Goal: Entertainment & Leisure: Consume media (video, audio)

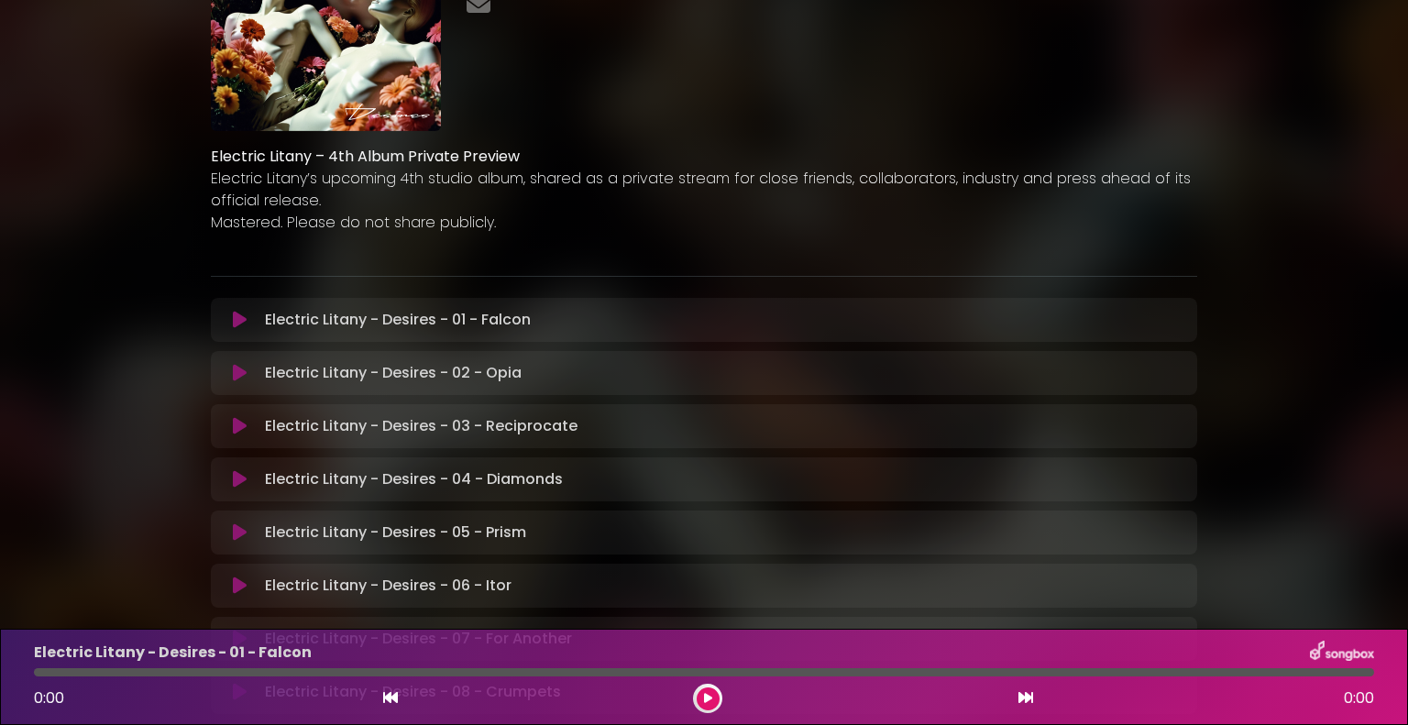
scroll to position [165, 0]
click at [243, 370] on icon at bounding box center [240, 373] width 14 height 18
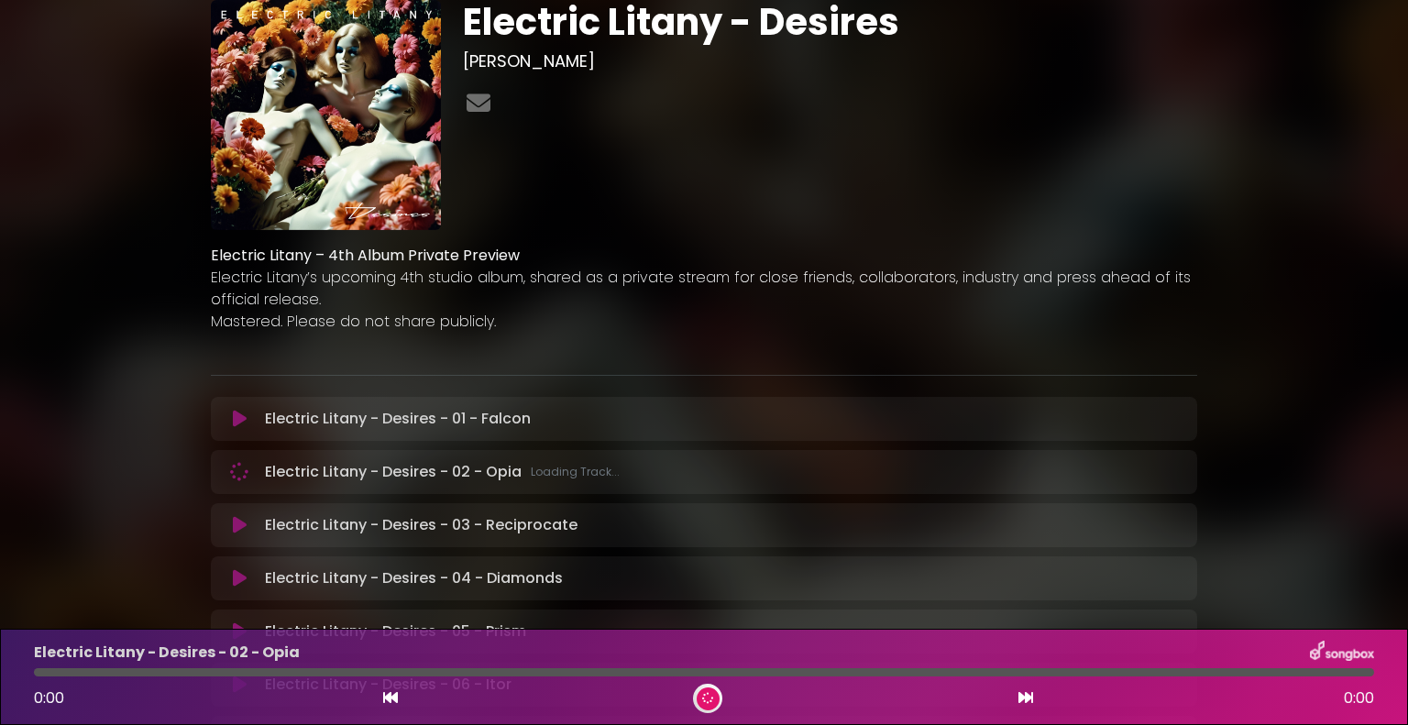
scroll to position [0, 0]
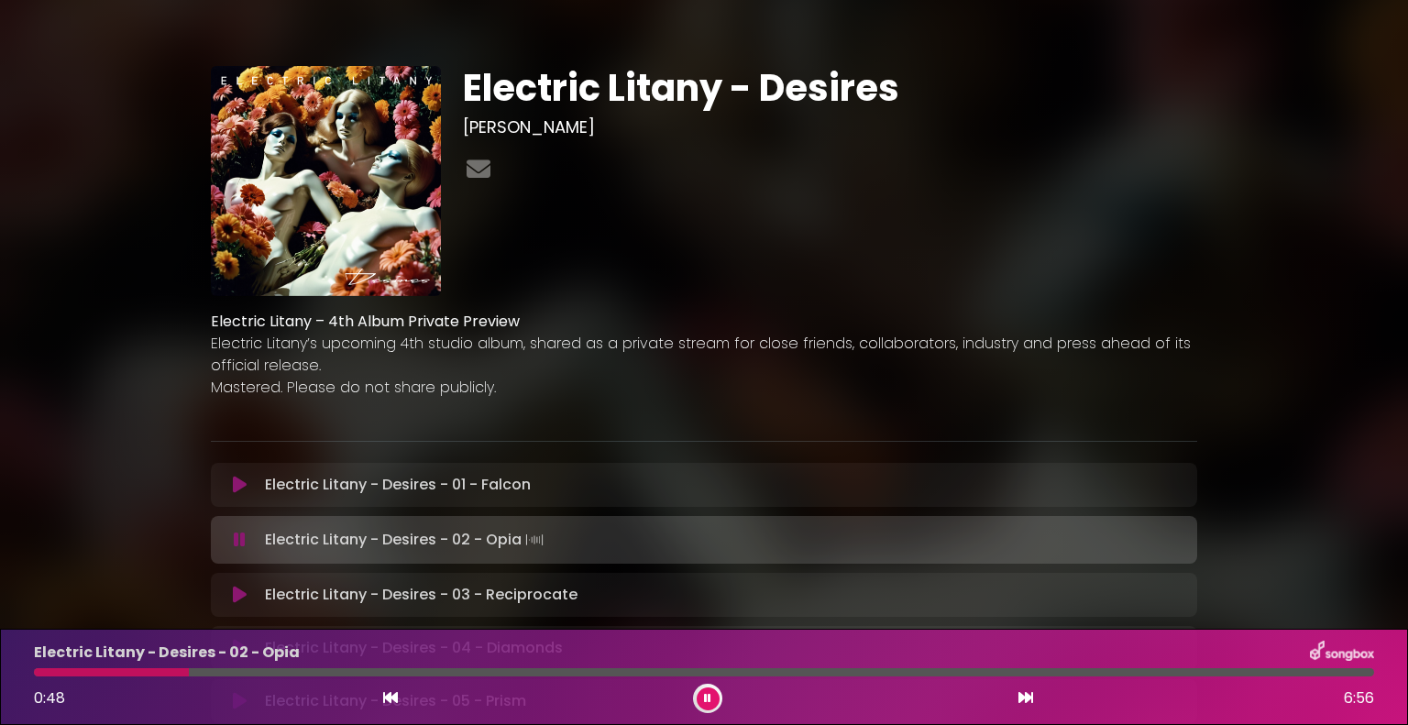
click at [710, 694] on icon at bounding box center [707, 698] width 9 height 12
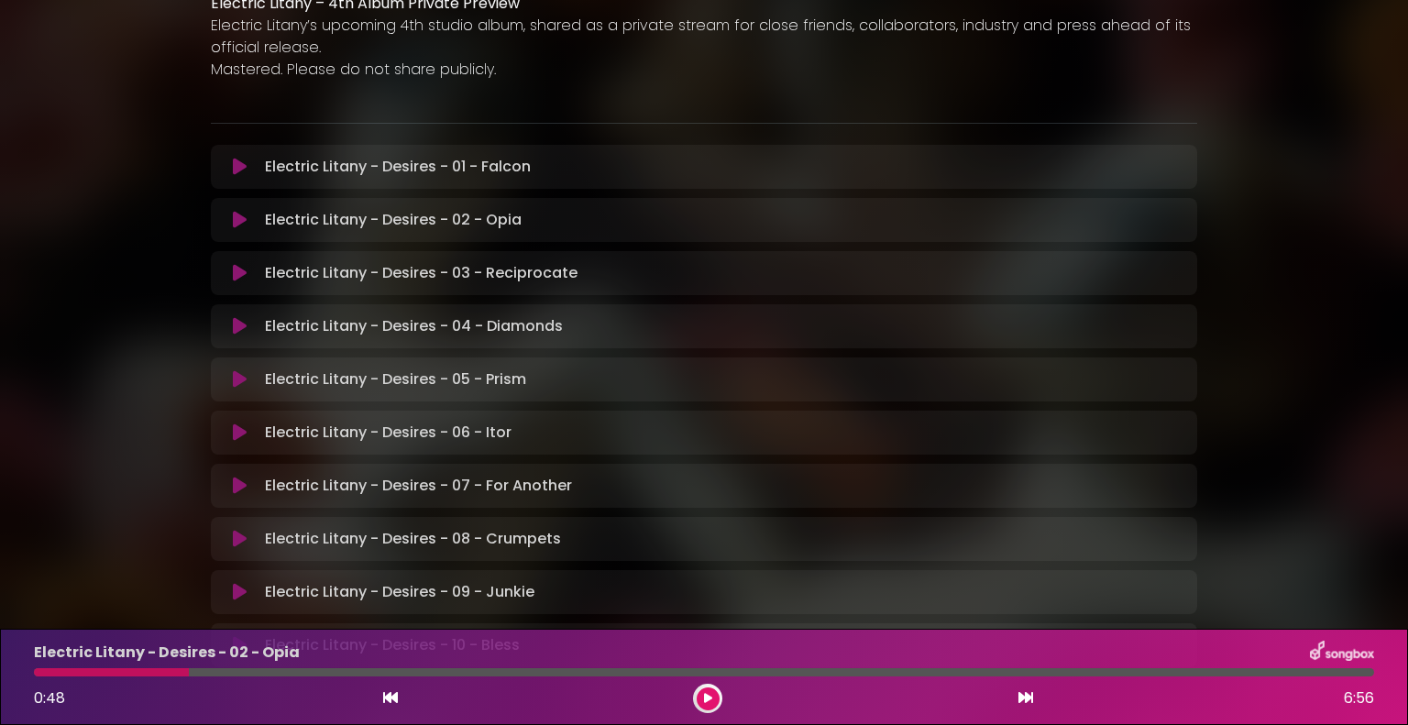
scroll to position [319, 0]
click at [240, 534] on icon at bounding box center [240, 538] width 14 height 18
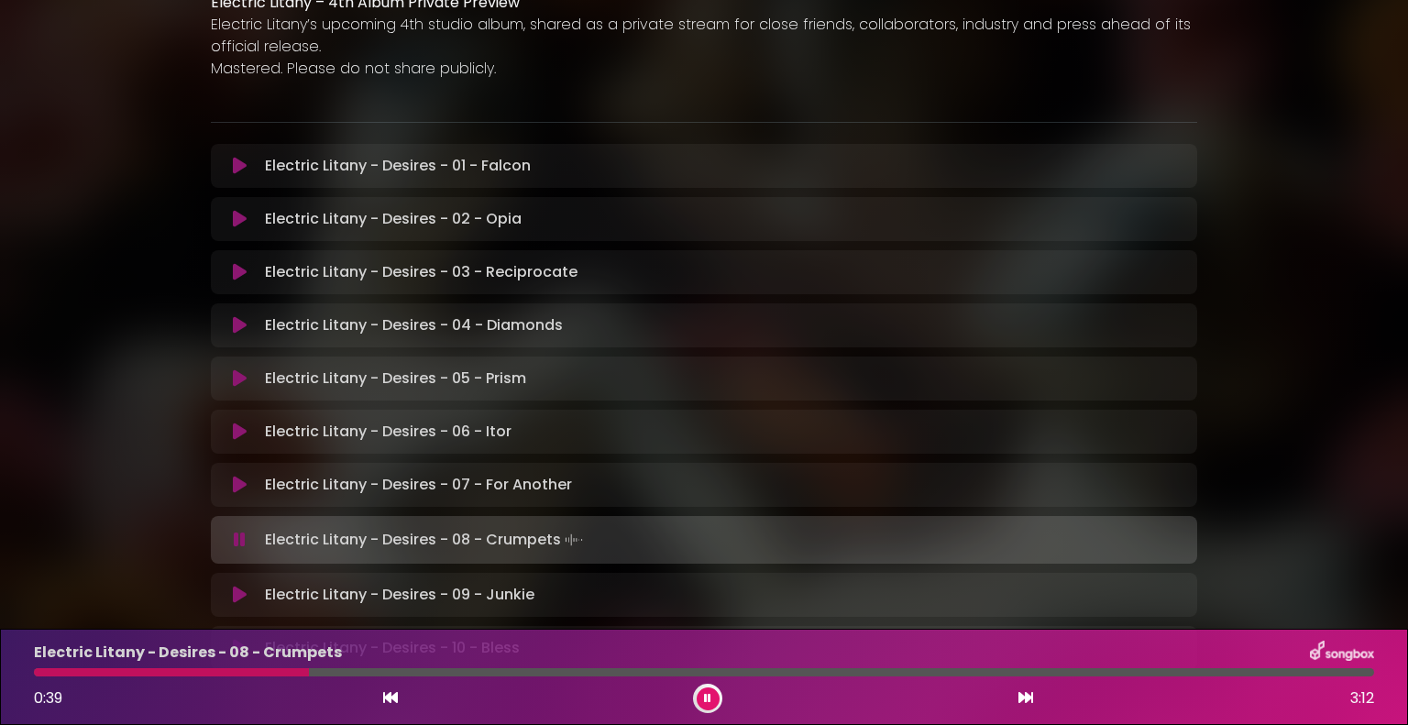
click at [709, 703] on icon at bounding box center [708, 698] width 10 height 13
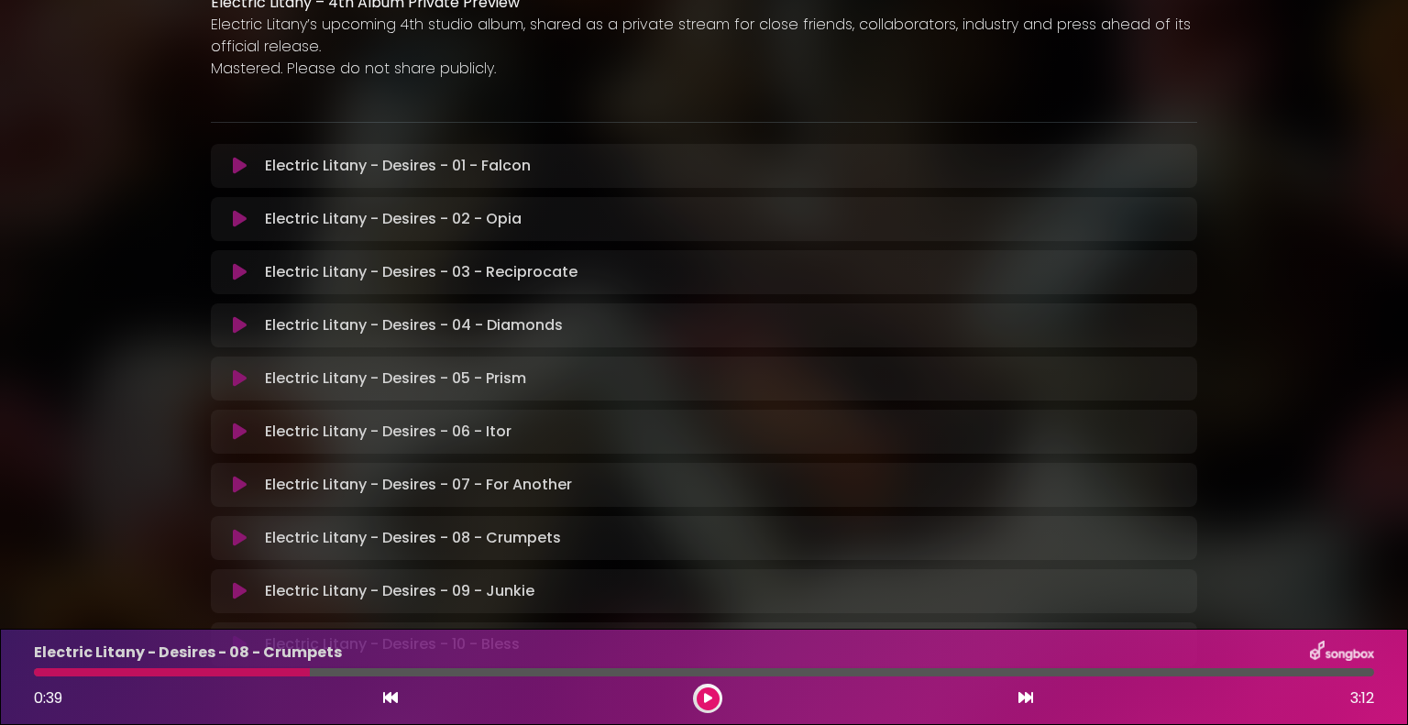
click at [709, 703] on icon at bounding box center [707, 698] width 10 height 13
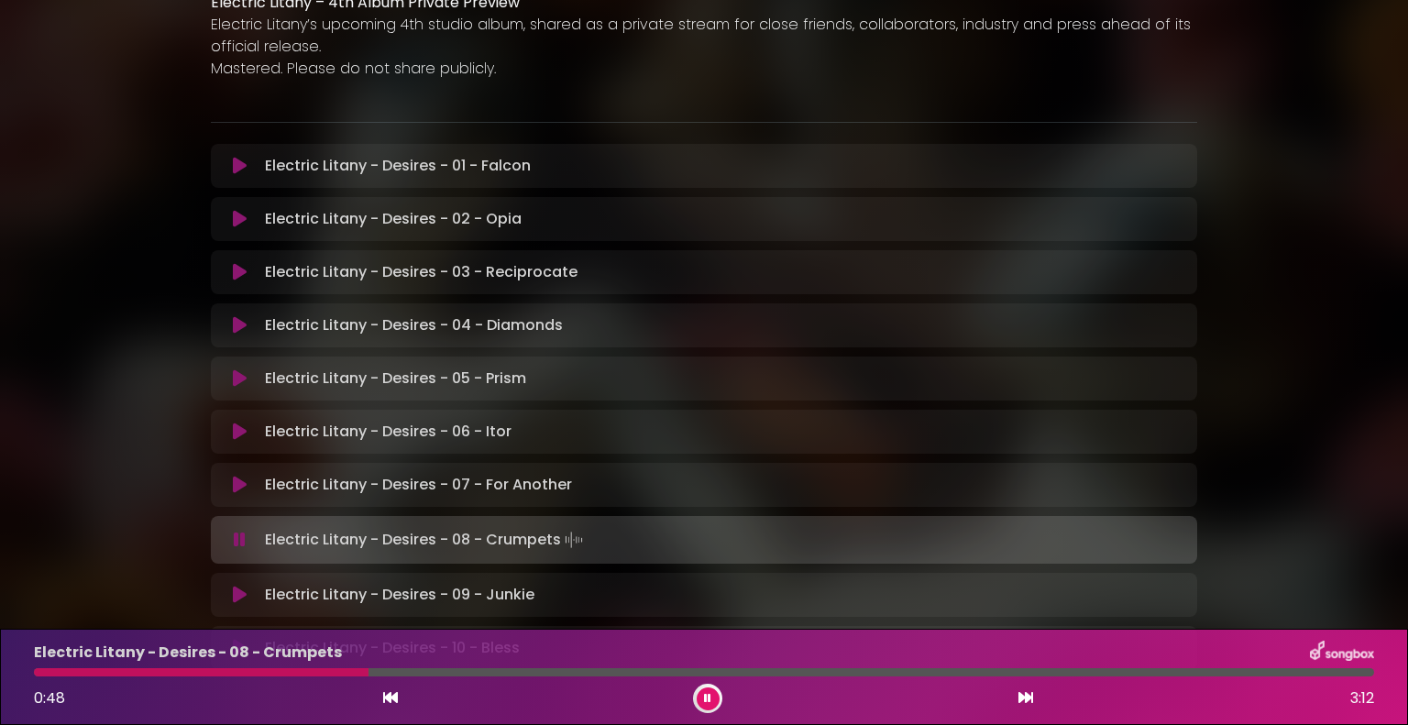
click at [709, 703] on icon at bounding box center [707, 698] width 9 height 12
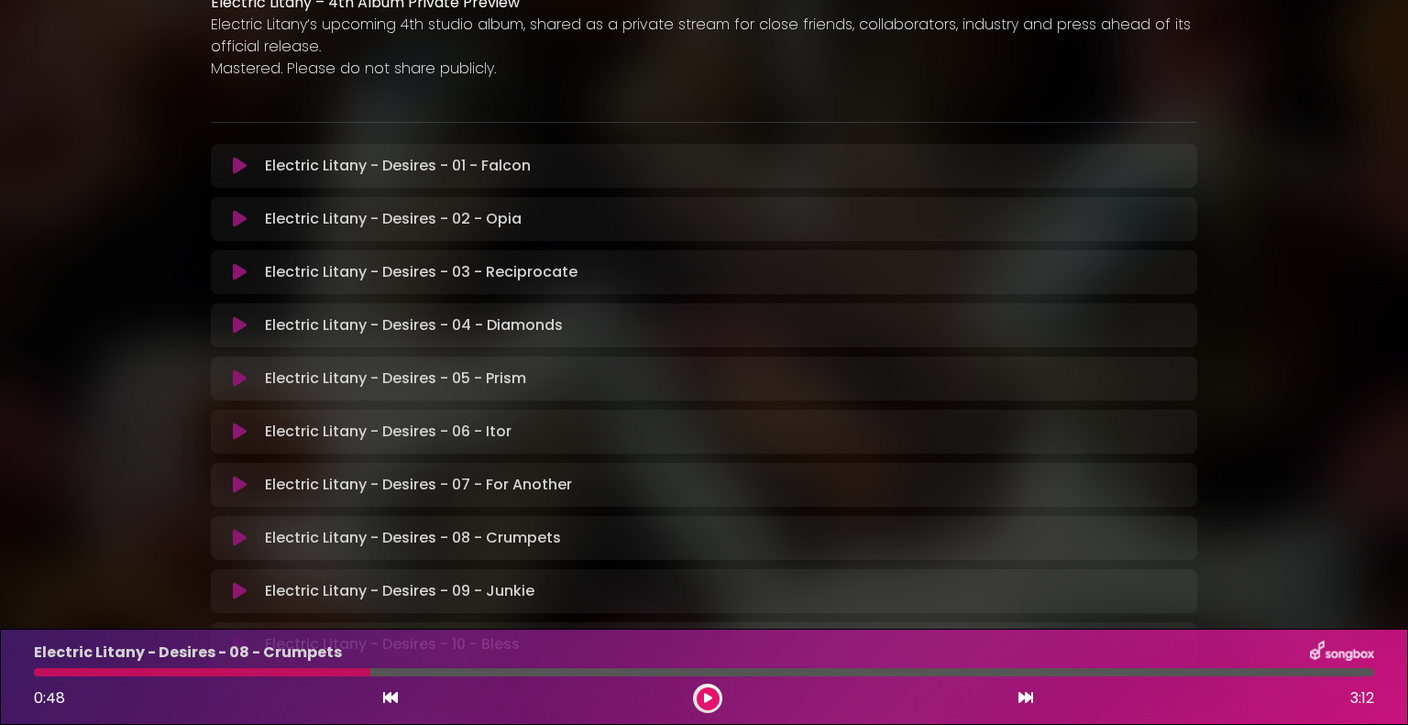
scroll to position [0, 0]
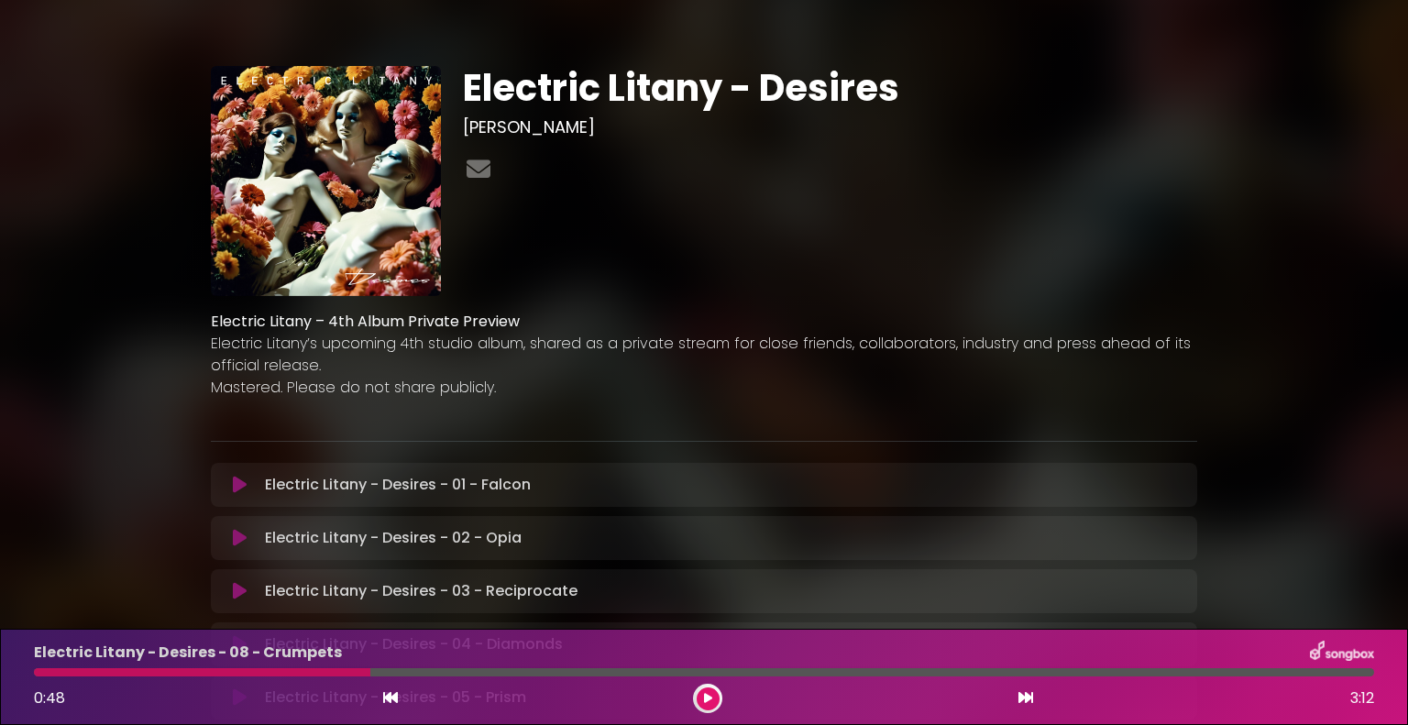
click at [352, 235] on img at bounding box center [326, 181] width 230 height 230
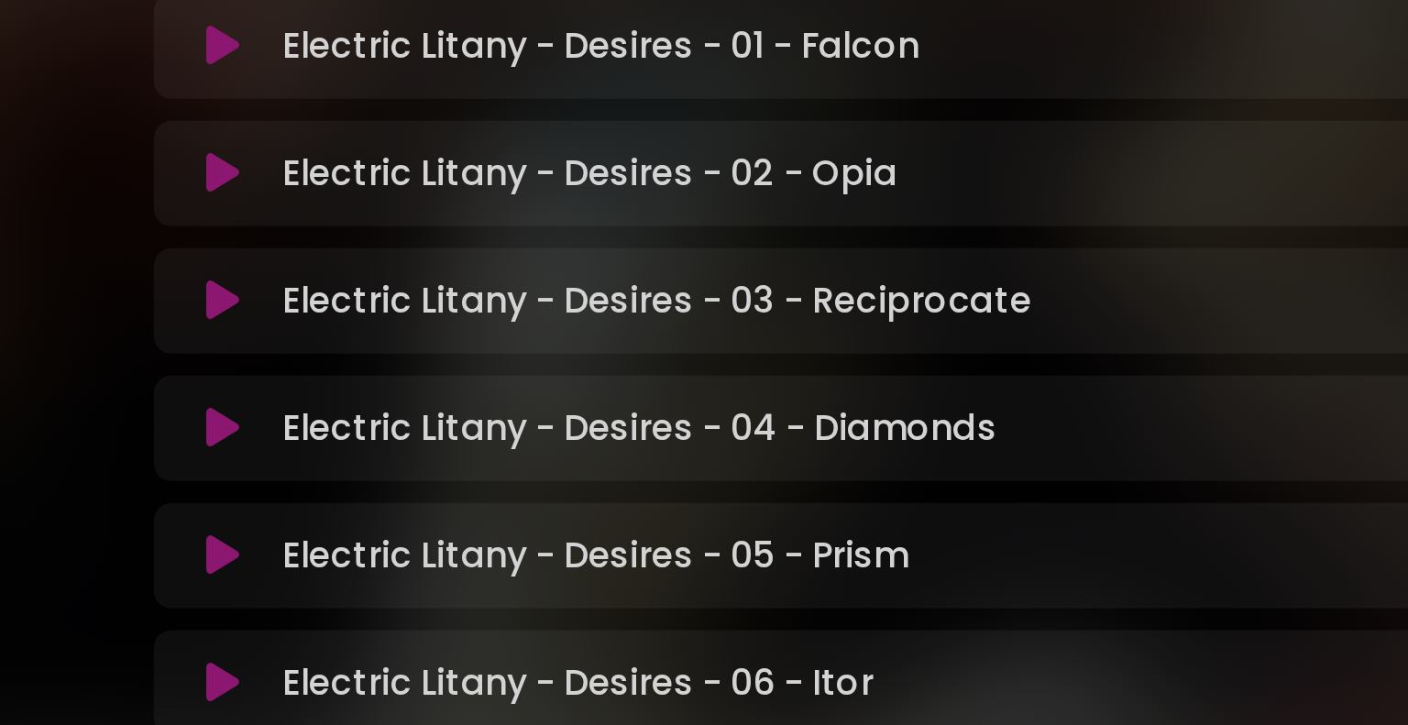
scroll to position [472, 0]
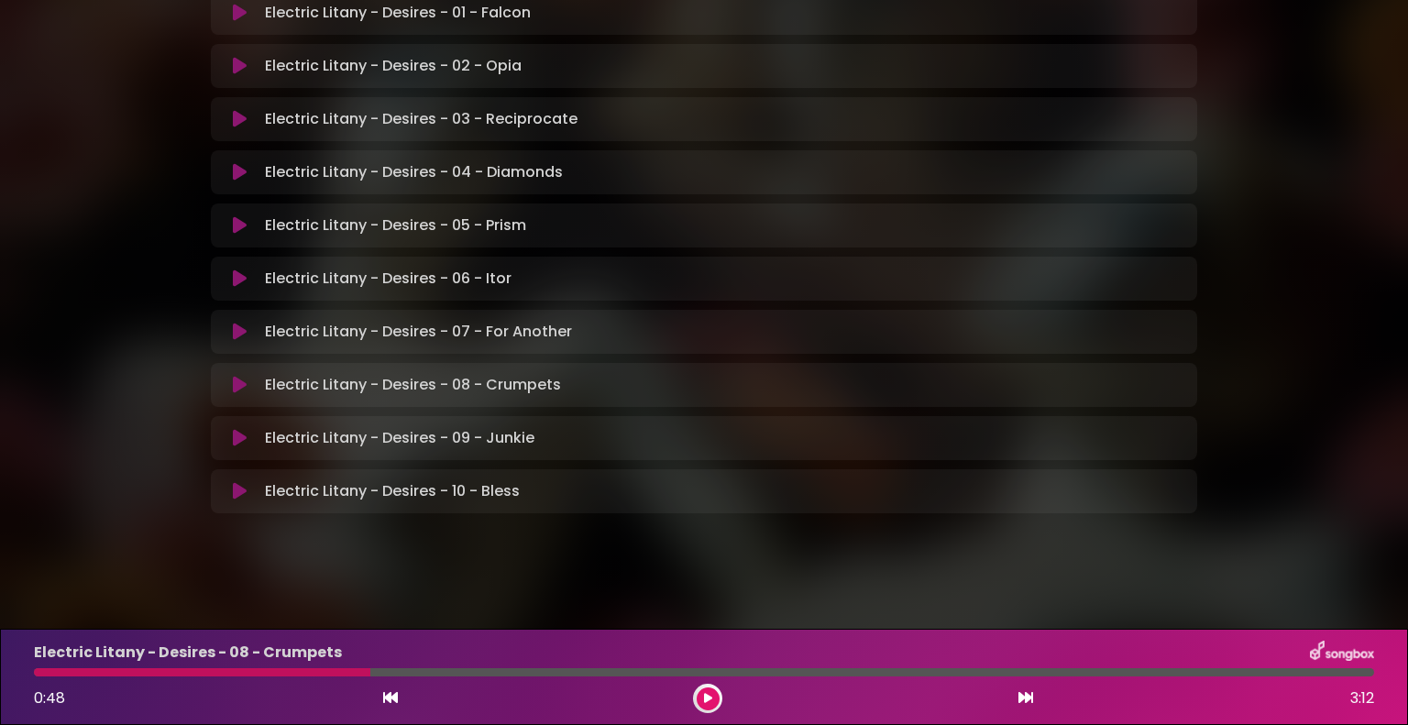
click at [238, 488] on icon at bounding box center [240, 491] width 14 height 18
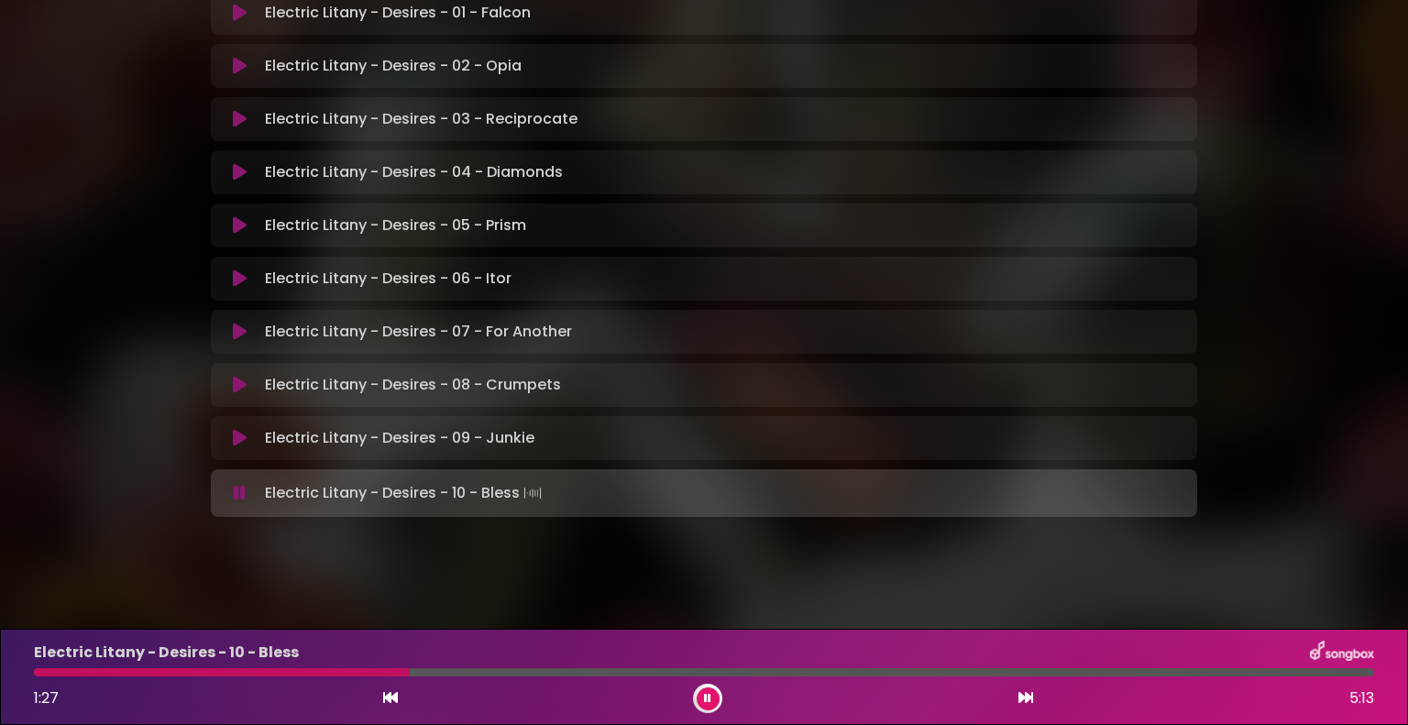
click at [706, 694] on icon at bounding box center [707, 699] width 8 height 12
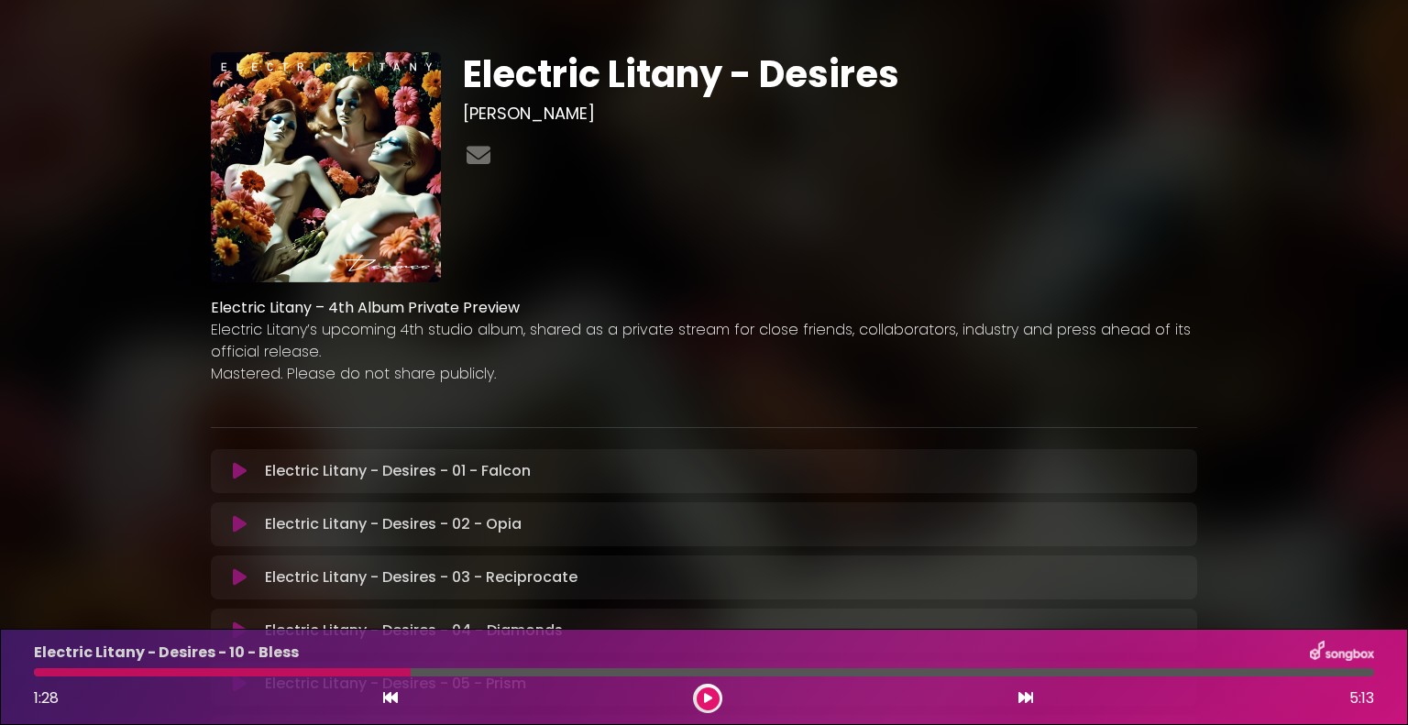
scroll to position [0, 0]
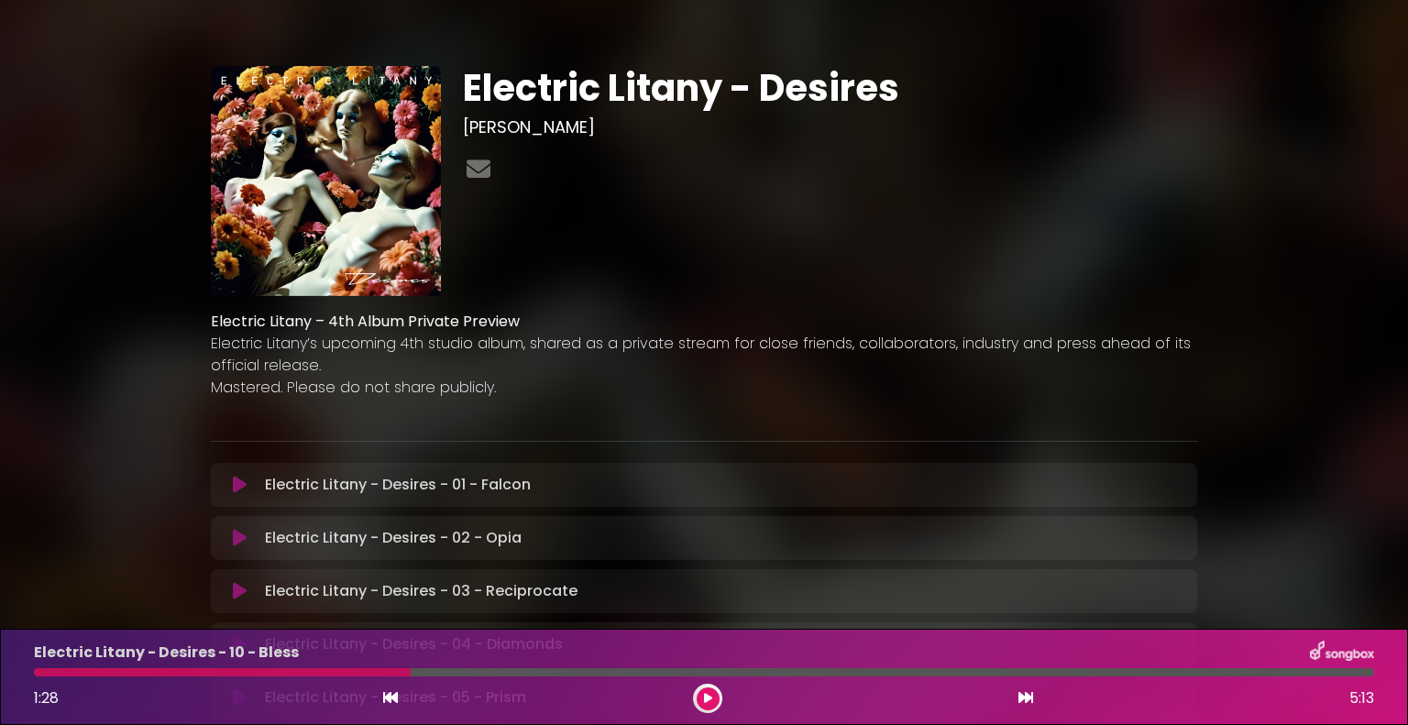
click at [235, 484] on icon at bounding box center [240, 485] width 14 height 18
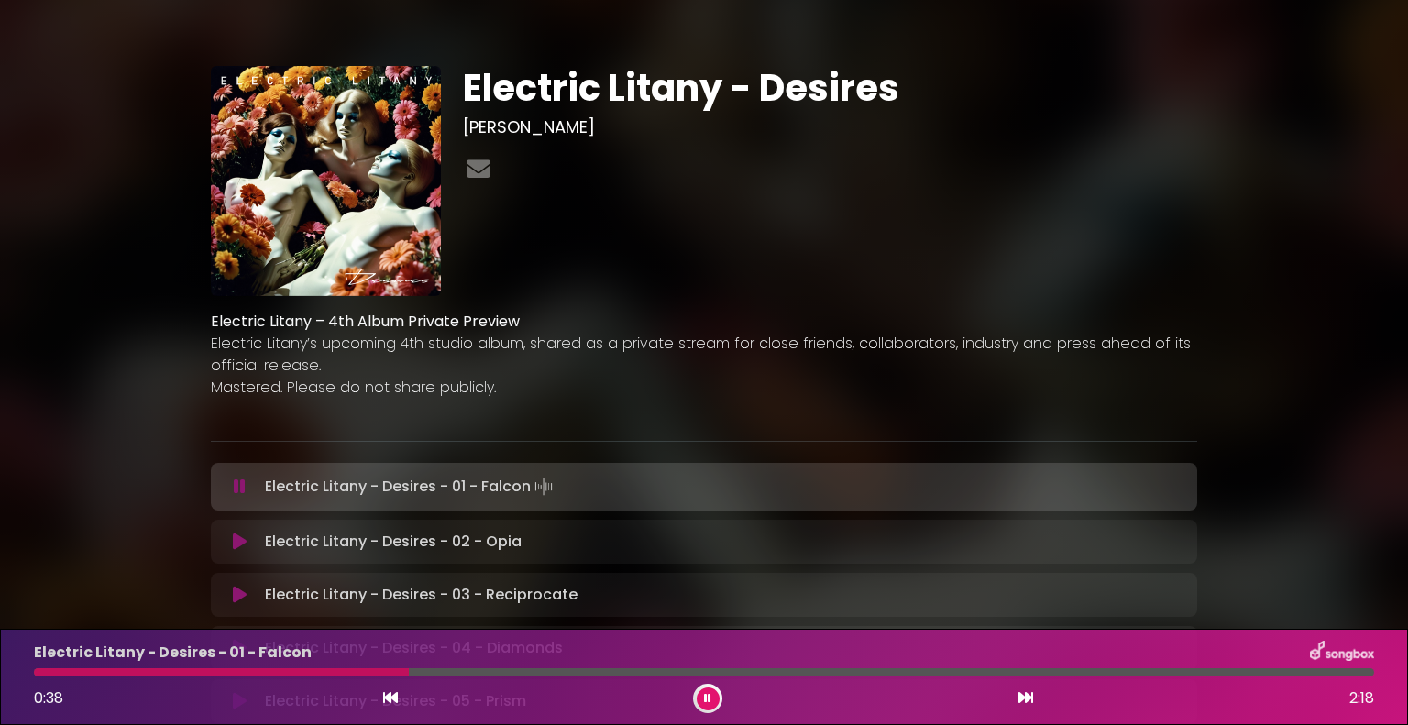
click at [704, 698] on icon at bounding box center [708, 698] width 10 height 13
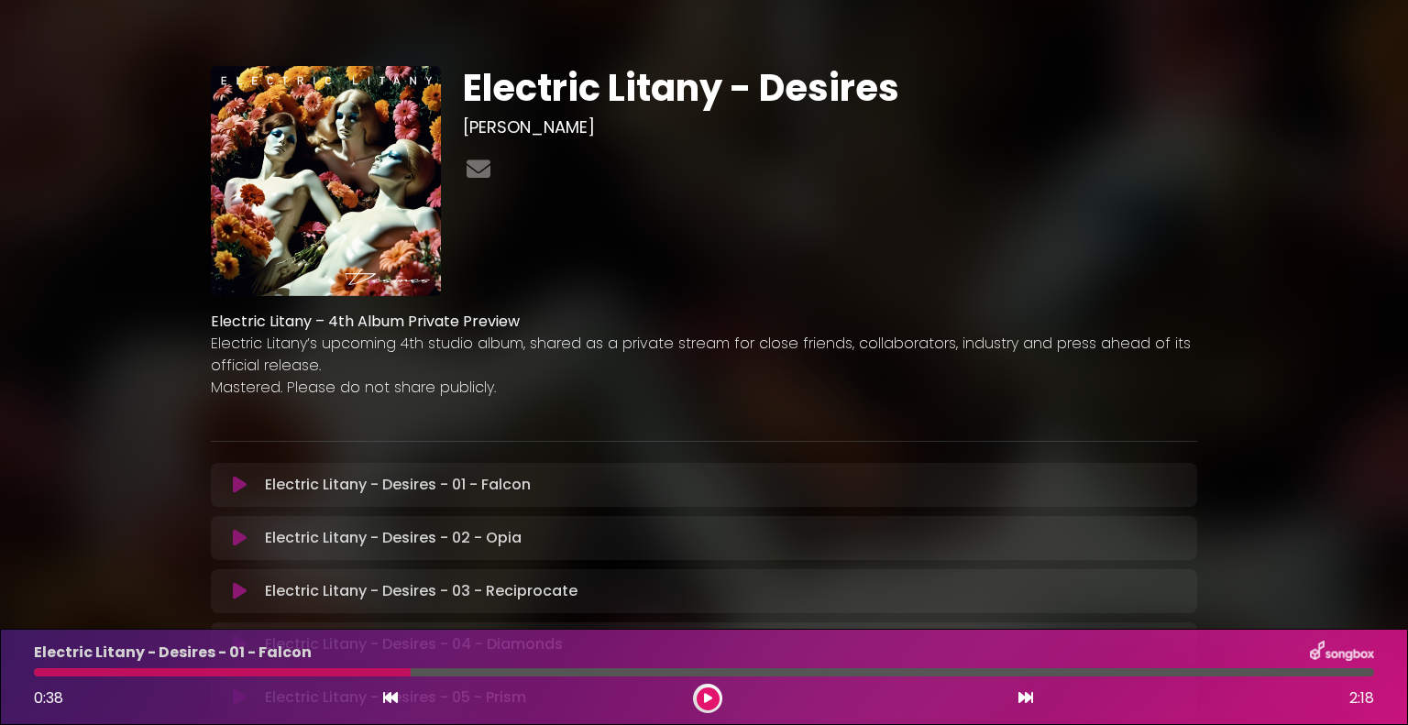
click at [740, 670] on div at bounding box center [704, 672] width 1340 height 8
click at [407, 673] on div at bounding box center [222, 672] width 377 height 8
click at [546, 673] on div at bounding box center [704, 672] width 1340 height 8
click at [707, 696] on icon at bounding box center [707, 698] width 11 height 13
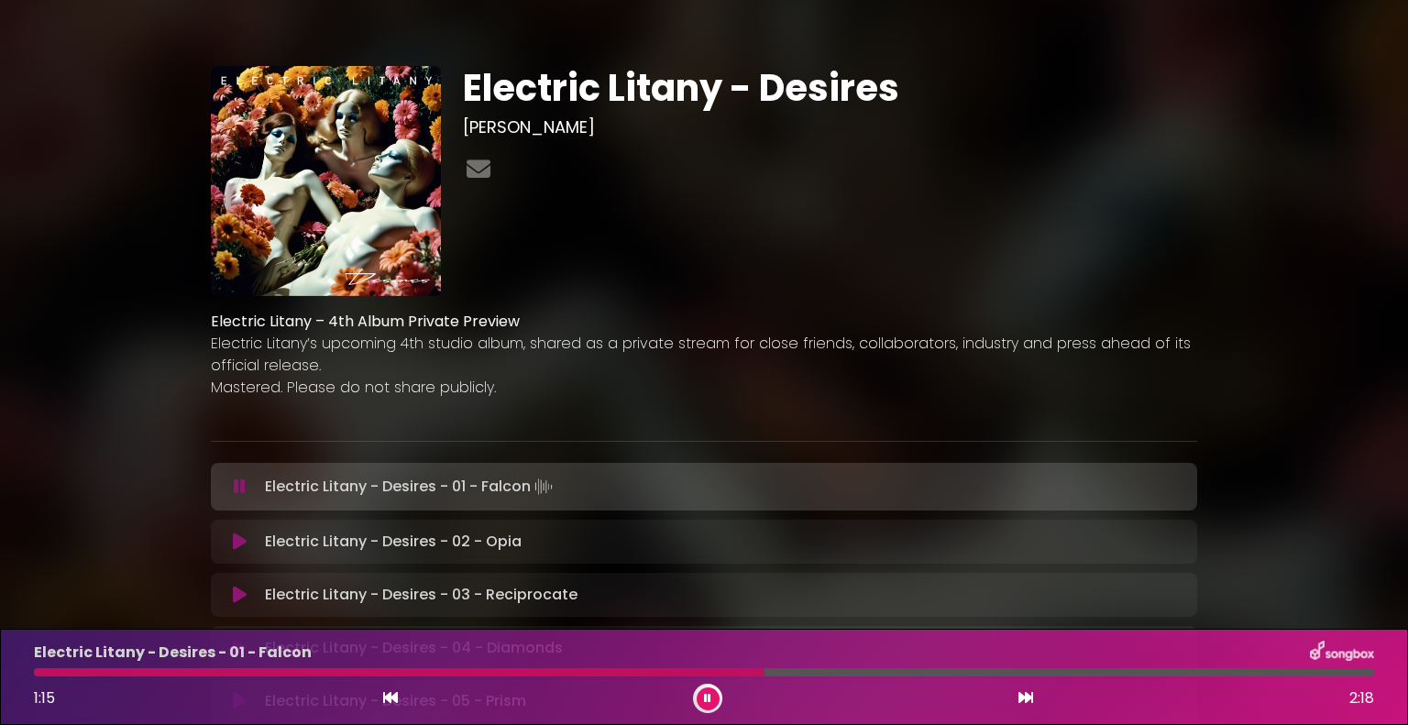
click at [707, 696] on icon at bounding box center [707, 699] width 8 height 12
